Goal: Feedback & Contribution: Contribute content

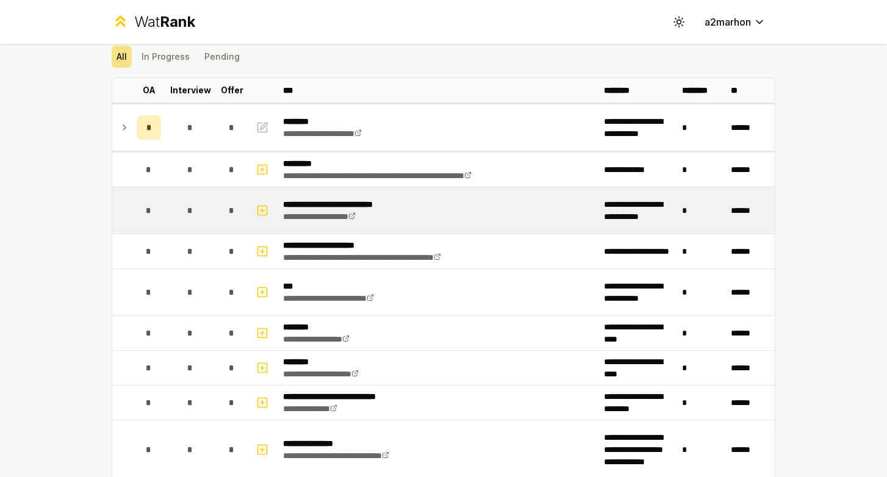
scroll to position [101, 0]
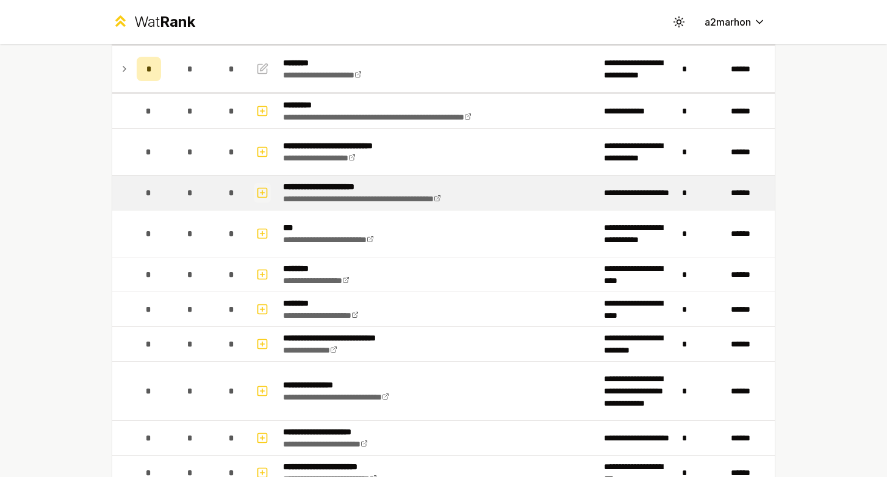
click at [267, 193] on rect "button" at bounding box center [262, 192] width 9 height 9
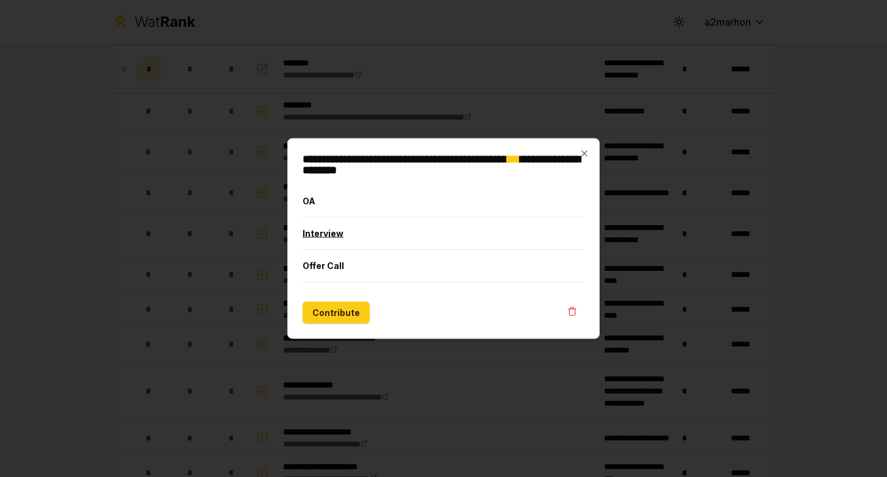
click at [341, 231] on button "Interview" at bounding box center [444, 234] width 282 height 32
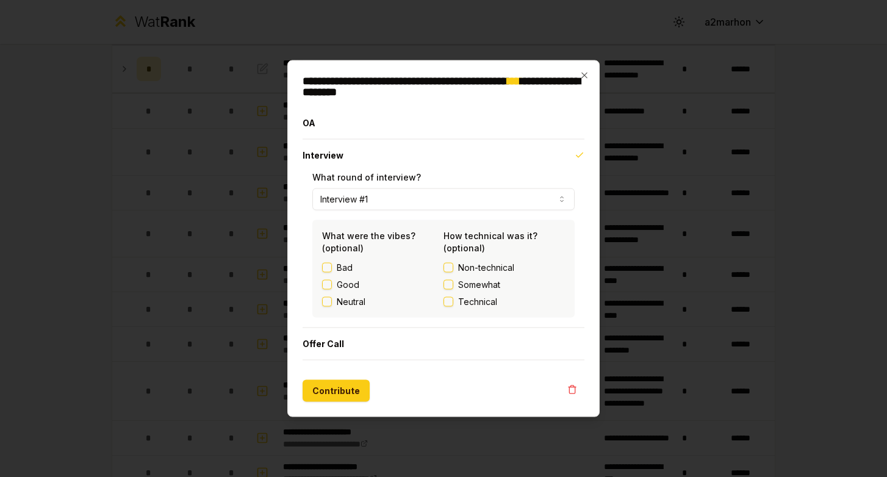
click at [350, 283] on label "Good" at bounding box center [348, 285] width 23 height 12
click at [332, 283] on button "Good" at bounding box center [327, 285] width 10 height 10
click at [474, 284] on span "Somewhat" at bounding box center [479, 285] width 42 height 12
click at [453, 284] on button "Somewhat" at bounding box center [449, 285] width 10 height 10
click at [345, 394] on button "Contribute" at bounding box center [336, 391] width 67 height 22
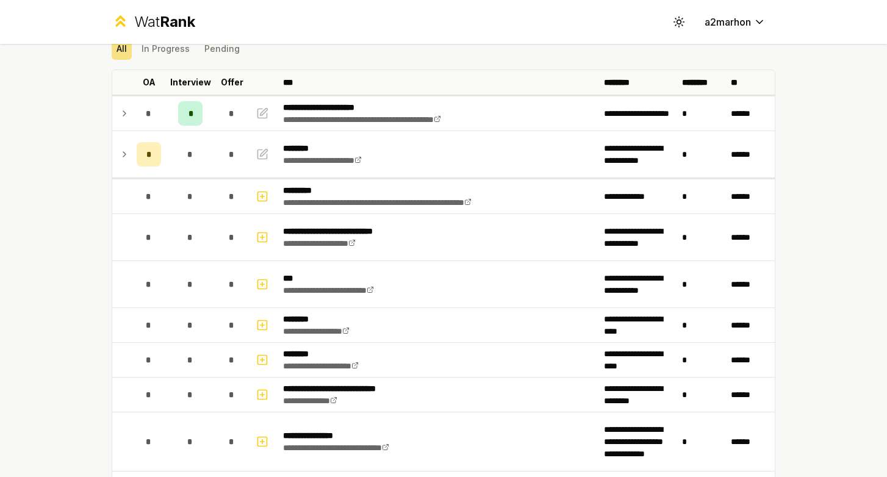
scroll to position [0, 0]
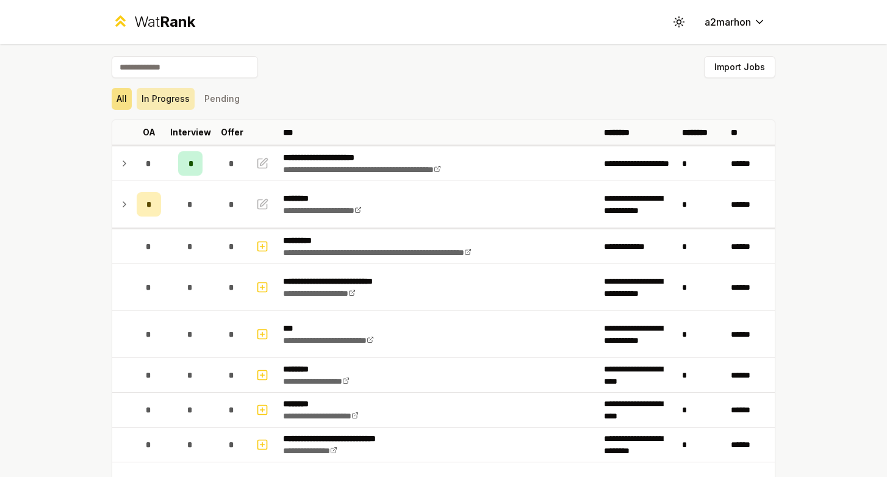
click at [160, 96] on button "In Progress" at bounding box center [166, 99] width 58 height 22
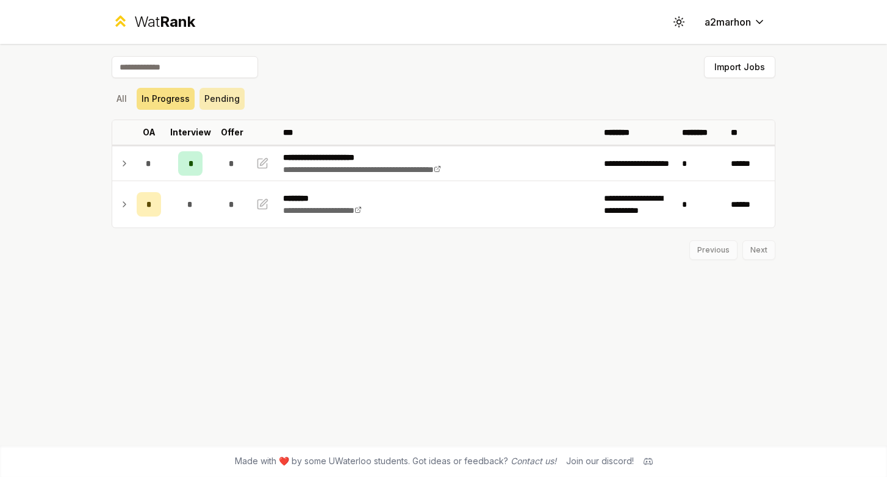
click at [225, 97] on button "Pending" at bounding box center [222, 99] width 45 height 22
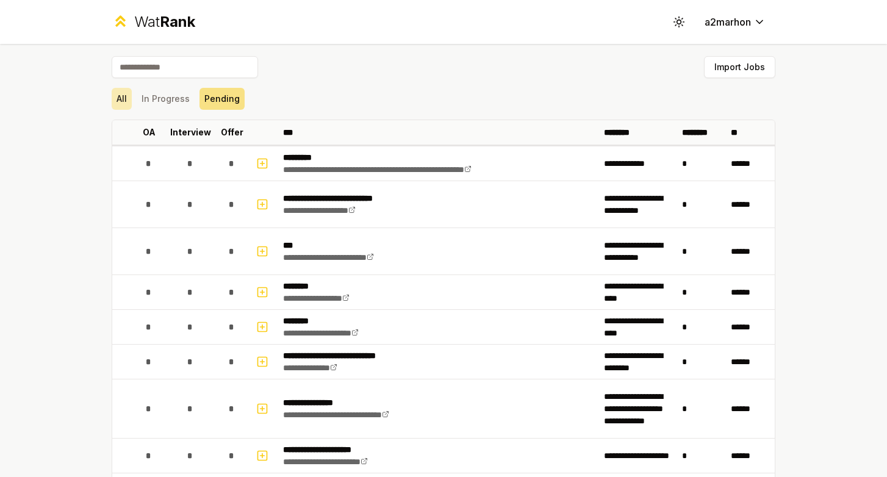
click at [115, 103] on button "All" at bounding box center [122, 99] width 20 height 22
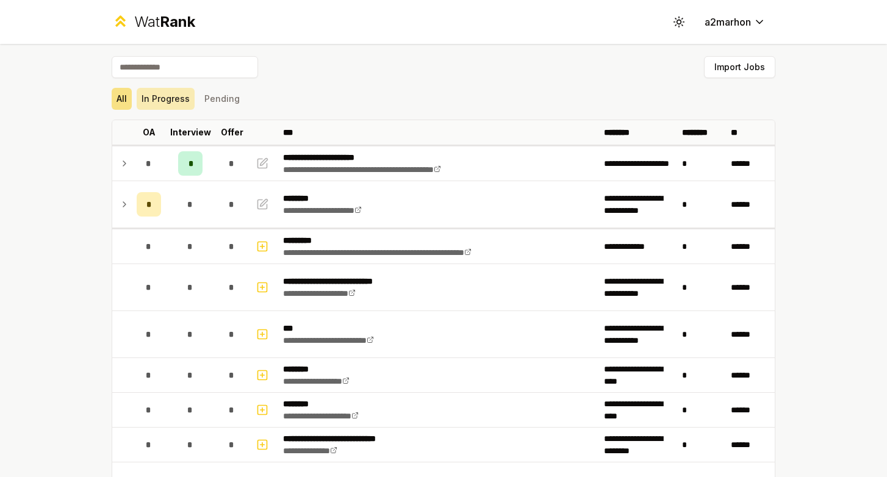
click at [143, 102] on button "In Progress" at bounding box center [166, 99] width 58 height 22
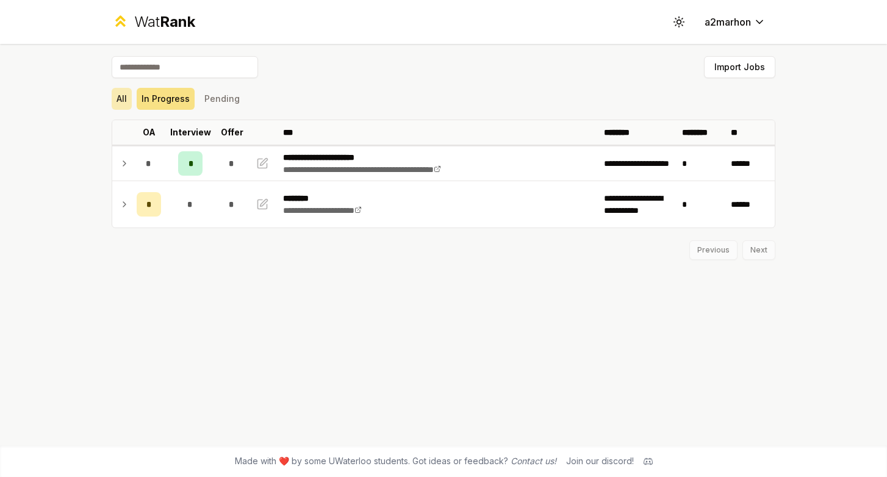
click at [113, 104] on button "All" at bounding box center [122, 99] width 20 height 22
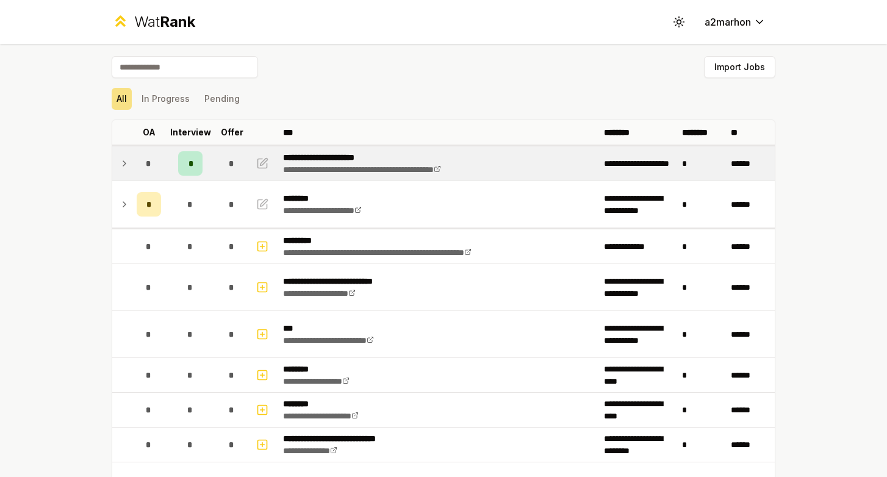
click at [184, 167] on div "*" at bounding box center [190, 163] width 24 height 24
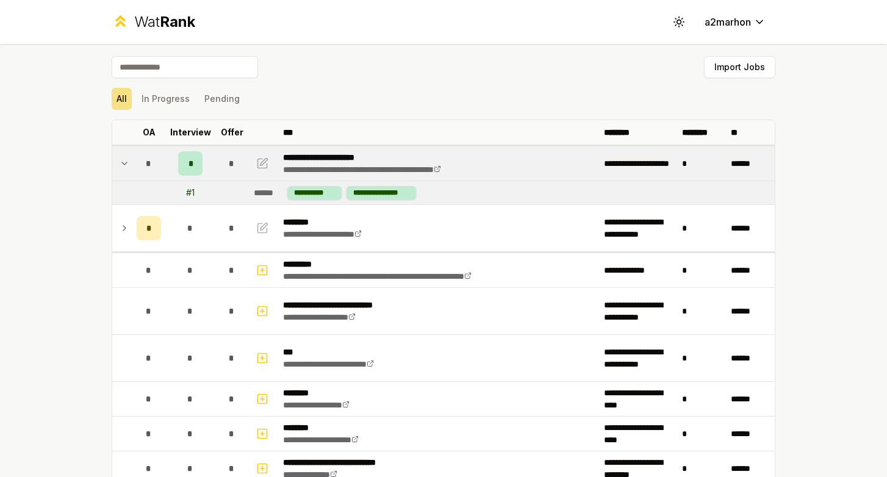
click at [124, 159] on icon at bounding box center [125, 163] width 10 height 15
